Goal: Transaction & Acquisition: Book appointment/travel/reservation

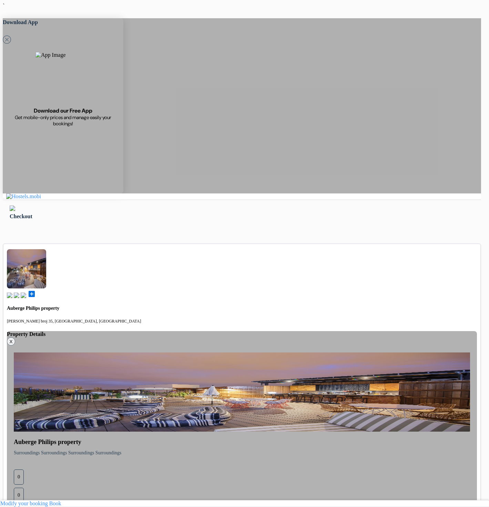
select select "3"
select select "8"
select select "03"
select select "2028"
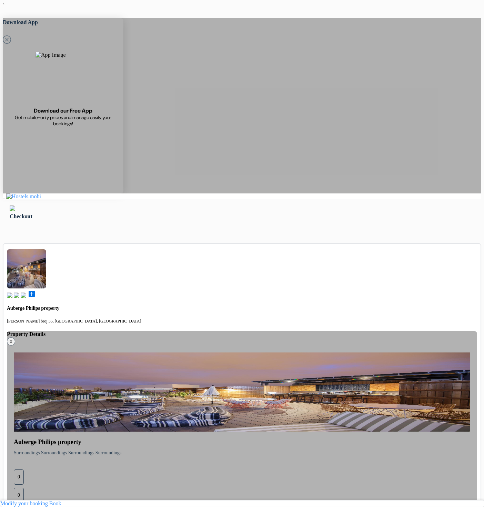
scroll to position [92, 0]
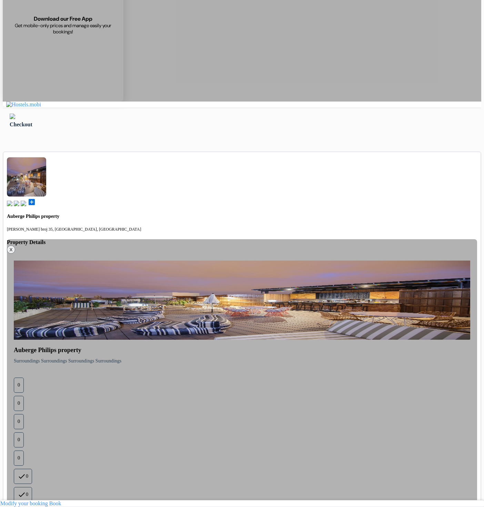
type input "77 123 123"
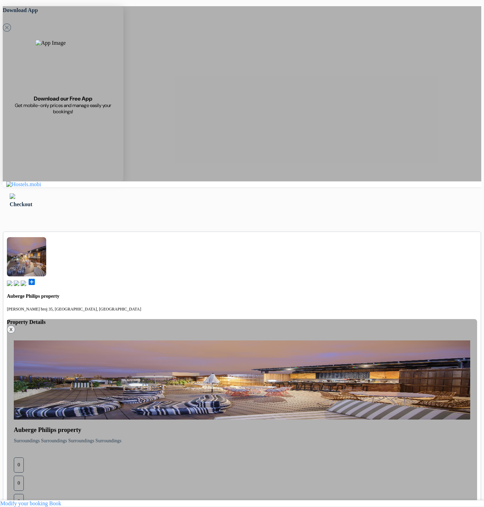
scroll to position [9, 0]
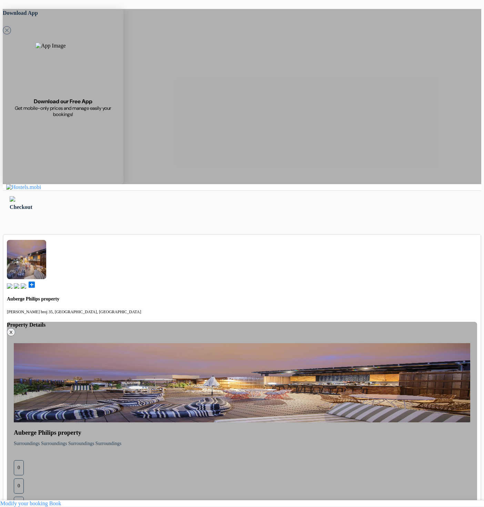
select select "4"
select select "6"
select select "2027"
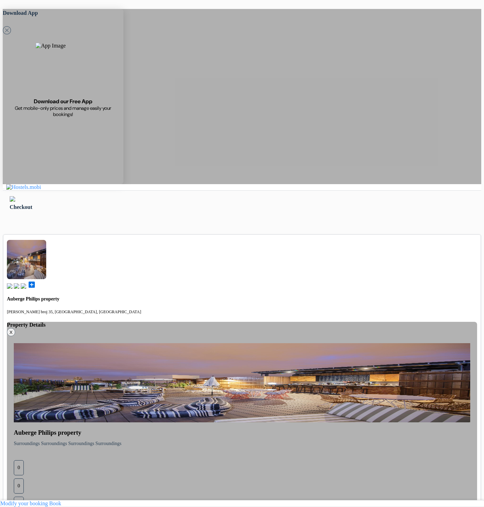
select select "06"
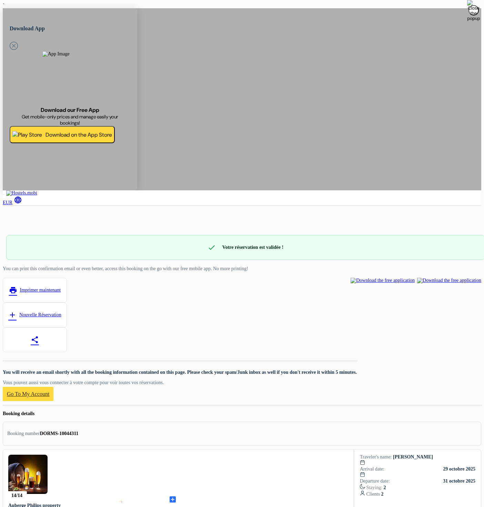
drag, startPoint x: 254, startPoint y: 166, endPoint x: 270, endPoint y: 169, distance: 16.6
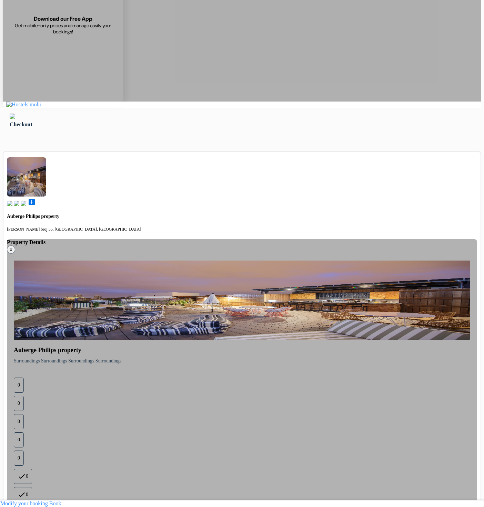
scroll to position [92, 0]
type input "77 123 123"
select select "07"
select select "2028"
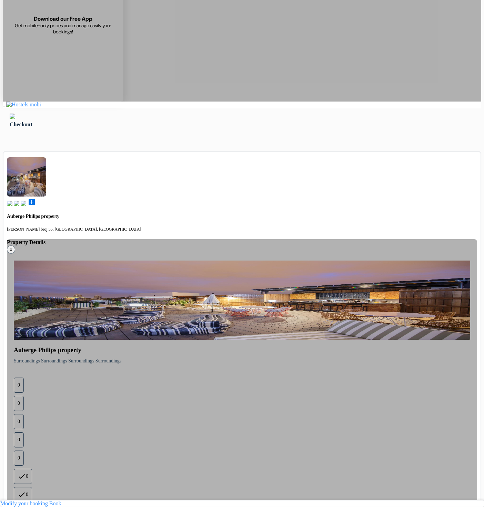
select select "4"
select select "6"
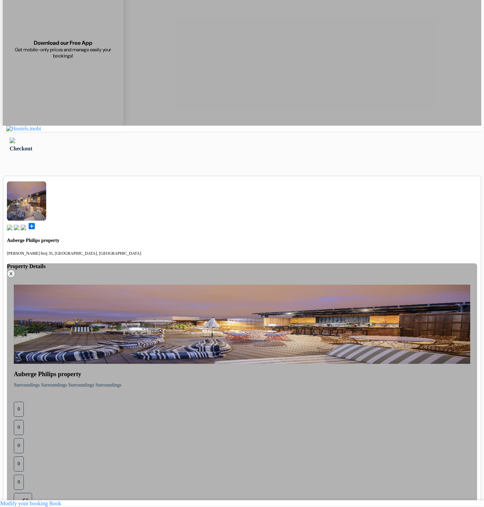
scroll to position [0, 0]
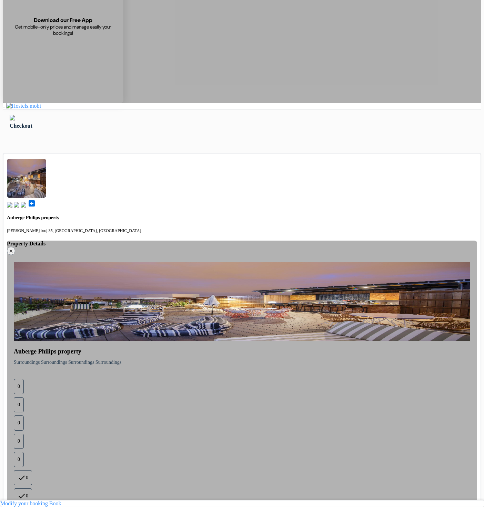
scroll to position [92, 0]
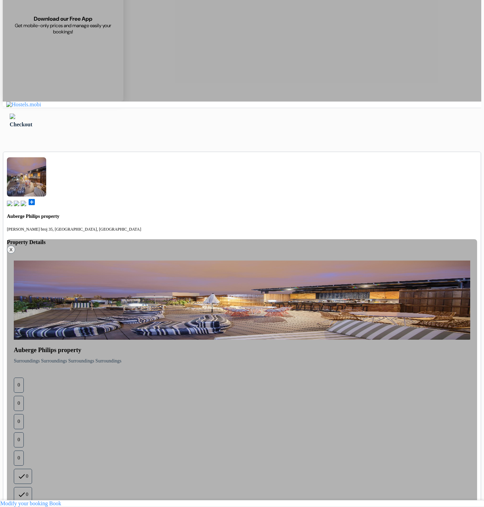
drag, startPoint x: 132, startPoint y: 487, endPoint x: 423, endPoint y: 473, distance: 291.5
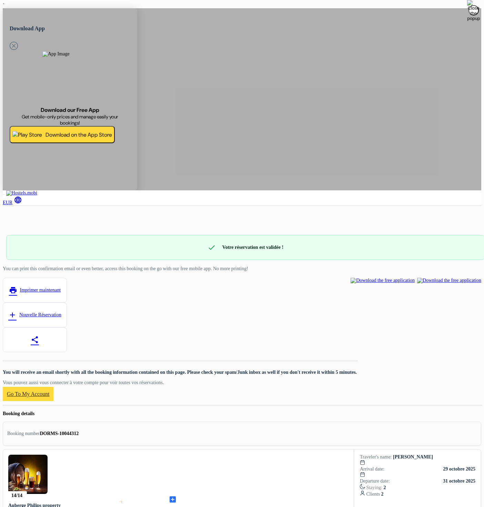
drag, startPoint x: 159, startPoint y: 233, endPoint x: 152, endPoint y: 251, distance: 19.7
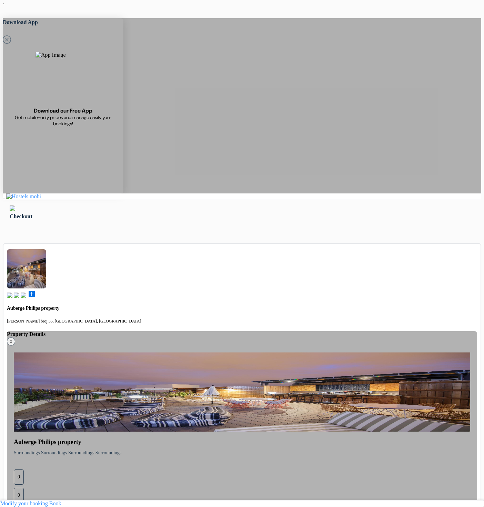
type input "77 123 123"
